Goal: Navigation & Orientation: Find specific page/section

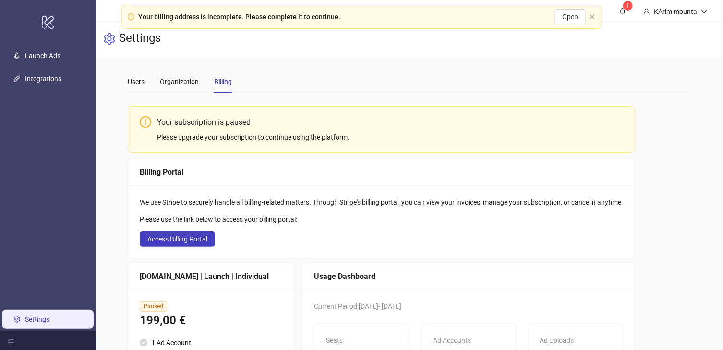
drag, startPoint x: 591, startPoint y: 15, endPoint x: 591, endPoint y: 22, distance: 7.2
click at [591, 22] on div "Your billing address is incomplete. Please complete it to continue. Open" at bounding box center [361, 17] width 480 height 24
click at [577, 17] on span "Open" at bounding box center [570, 17] width 16 height 8
click at [187, 248] on div "We use Stripe to securely handle all billing-related matters. Through Stripe's …" at bounding box center [381, 221] width 506 height 73
click at [193, 239] on span "Access Billing Portal" at bounding box center [177, 239] width 60 height 8
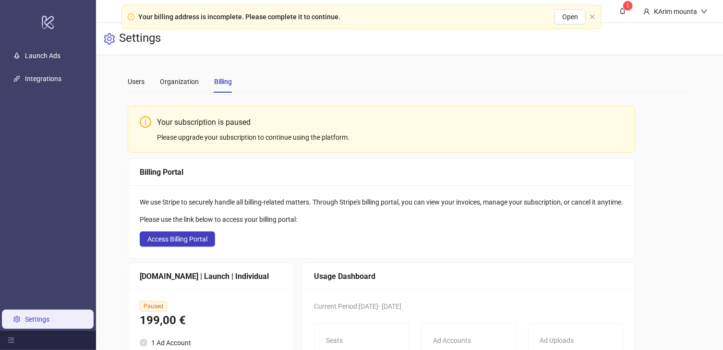
click at [49, 323] on link "Settings" at bounding box center [37, 319] width 24 height 8
click at [138, 77] on div "Users" at bounding box center [136, 81] width 17 height 11
click at [176, 77] on div "Organization" at bounding box center [179, 81] width 39 height 11
click at [189, 82] on div "Organization" at bounding box center [179, 81] width 39 height 11
click at [138, 83] on div "Users" at bounding box center [136, 81] width 17 height 11
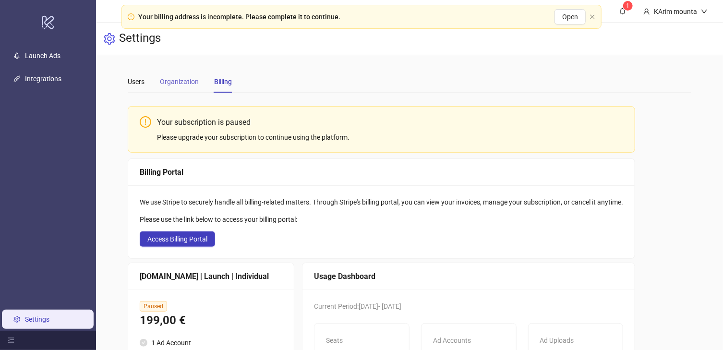
click at [169, 88] on div "Organization" at bounding box center [179, 82] width 39 height 22
click at [221, 81] on div "Billing" at bounding box center [223, 81] width 18 height 11
click at [595, 18] on div "Your billing address is incomplete. Please complete it to continue. Open" at bounding box center [361, 17] width 480 height 24
click at [589, 15] on div "Your billing address is incomplete. Please complete it to continue. Open" at bounding box center [361, 17] width 480 height 24
click at [591, 15] on icon "close" at bounding box center [592, 16] width 4 height 4
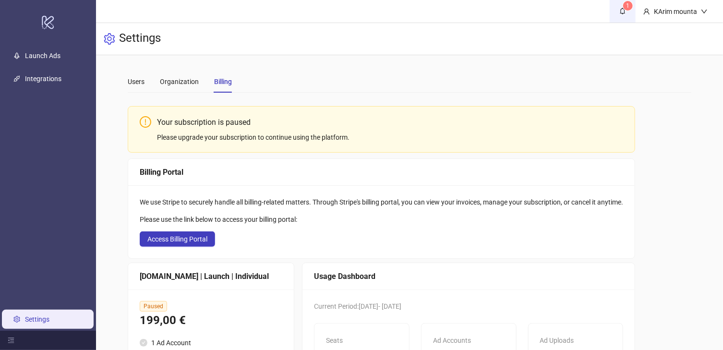
click at [623, 8] on icon "bell" at bounding box center [622, 11] width 7 height 7
click at [622, 10] on icon "bell" at bounding box center [622, 11] width 7 height 7
click at [666, 14] on div "KArim mounta" at bounding box center [675, 11] width 51 height 11
click at [47, 78] on link "Integrations" at bounding box center [43, 79] width 36 height 8
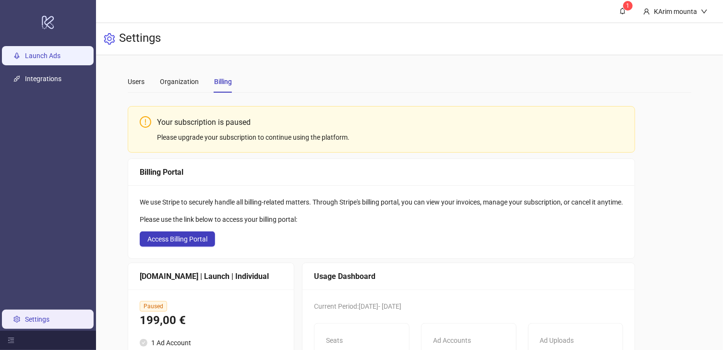
click at [49, 59] on link "Launch Ads" at bounding box center [43, 56] width 36 height 8
click at [38, 59] on link "Launch Ads" at bounding box center [43, 56] width 36 height 8
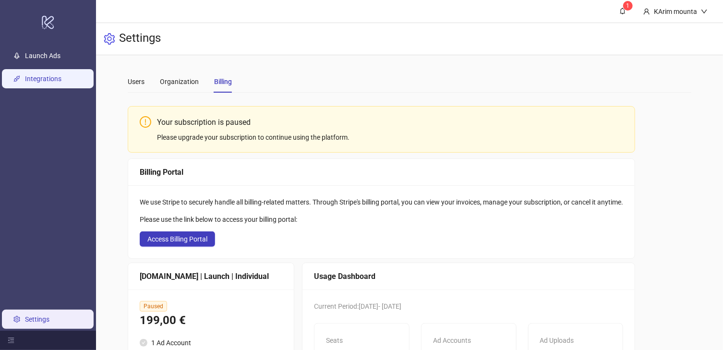
click at [35, 75] on link "Integrations" at bounding box center [43, 79] width 36 height 8
click at [57, 40] on div "logo/logo-mobile" at bounding box center [48, 22] width 92 height 40
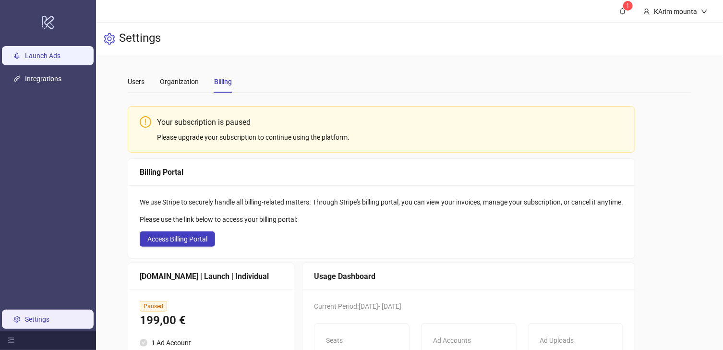
click at [51, 52] on link "Launch Ads" at bounding box center [43, 56] width 36 height 8
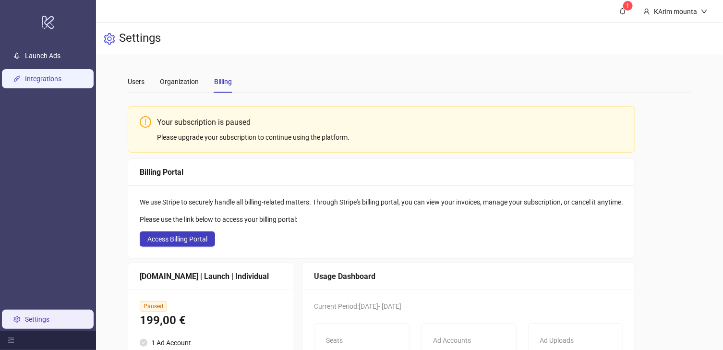
click at [48, 75] on link "Integrations" at bounding box center [43, 79] width 36 height 8
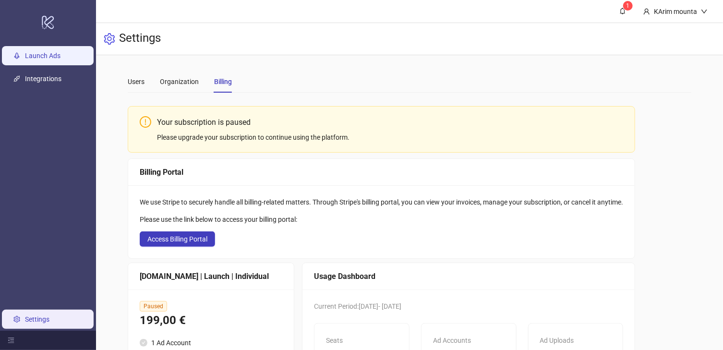
click at [51, 56] on link "Launch Ads" at bounding box center [43, 56] width 36 height 8
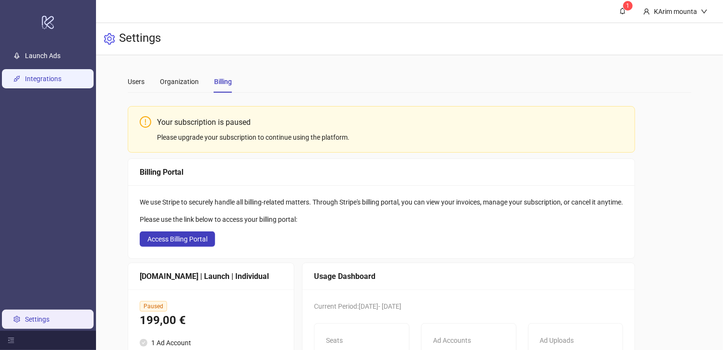
click at [47, 78] on link "Integrations" at bounding box center [43, 79] width 36 height 8
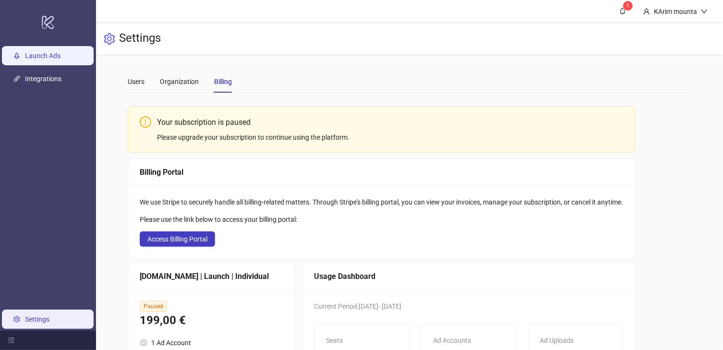
click at [51, 55] on link "Launch Ads" at bounding box center [43, 56] width 36 height 8
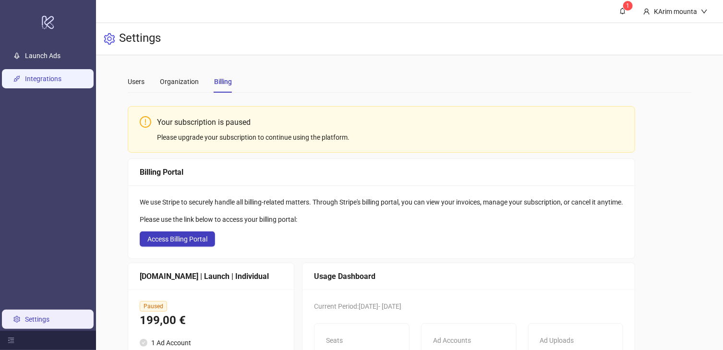
click at [48, 75] on link "Integrations" at bounding box center [43, 79] width 36 height 8
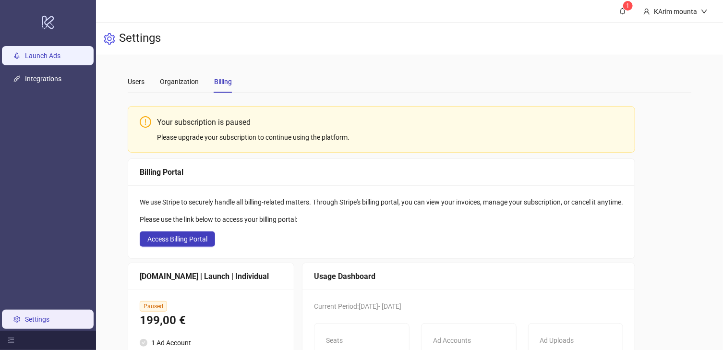
click at [47, 53] on link "Launch Ads" at bounding box center [43, 56] width 36 height 8
